Goal: Transaction & Acquisition: Purchase product/service

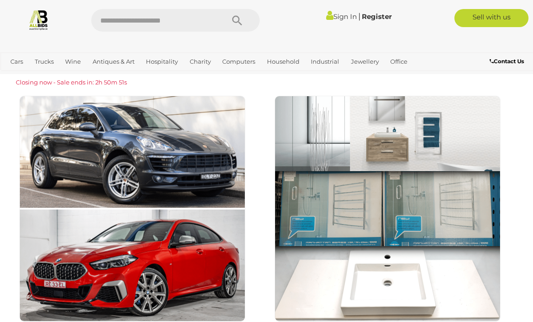
scroll to position [1048, 0]
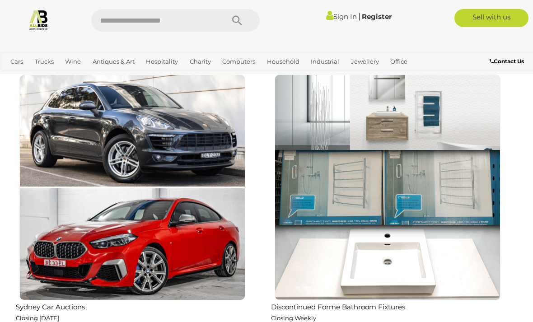
click at [38, 259] on img at bounding box center [132, 187] width 226 height 226
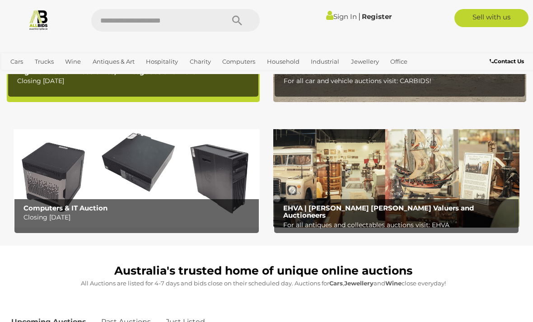
scroll to position [0, 0]
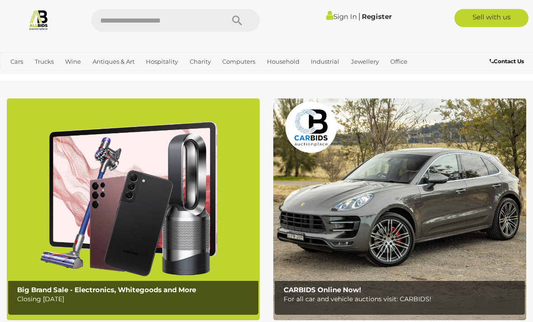
click at [326, 59] on link "Industrial" at bounding box center [325, 61] width 36 height 15
click at [0, 0] on link "View All Industrial Auctions" at bounding box center [0, 0] width 0 height 0
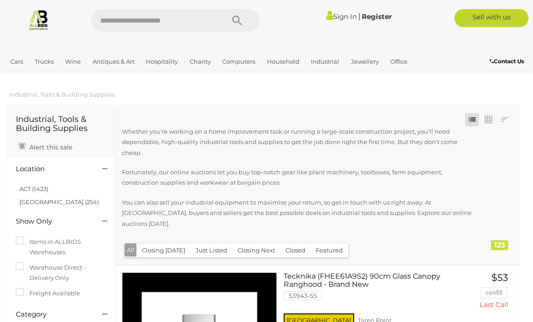
click at [33, 200] on link "NSW (254)" at bounding box center [58, 201] width 79 height 7
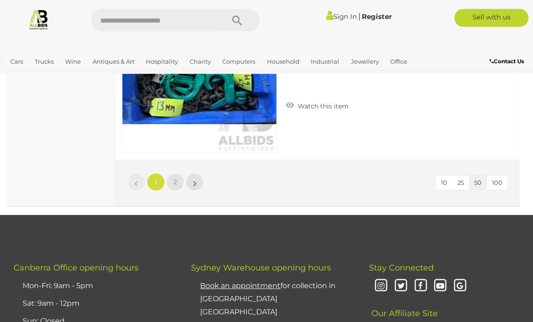
scroll to position [8589, 0]
click at [175, 178] on span "2" at bounding box center [175, 182] width 4 height 8
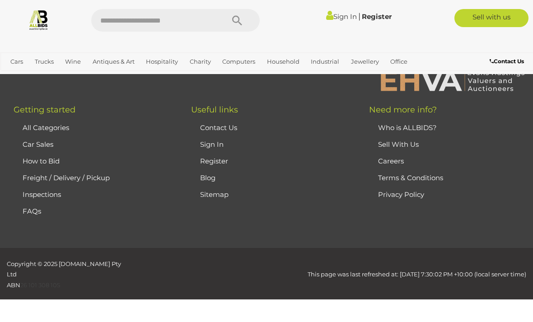
scroll to position [162, 0]
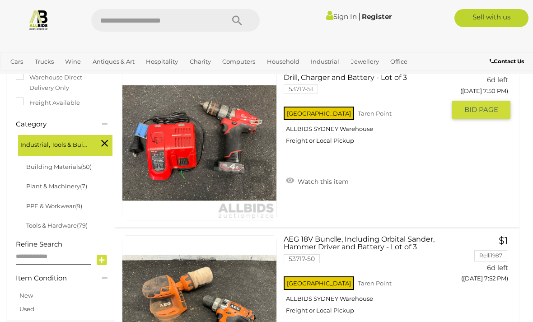
scroll to position [206, 0]
